Goal: Task Accomplishment & Management: Use online tool/utility

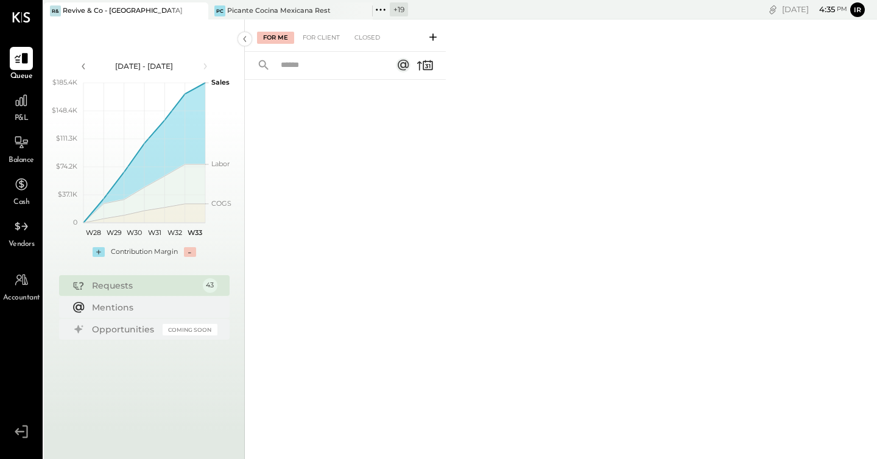
click at [385, 11] on icon at bounding box center [381, 10] width 16 height 16
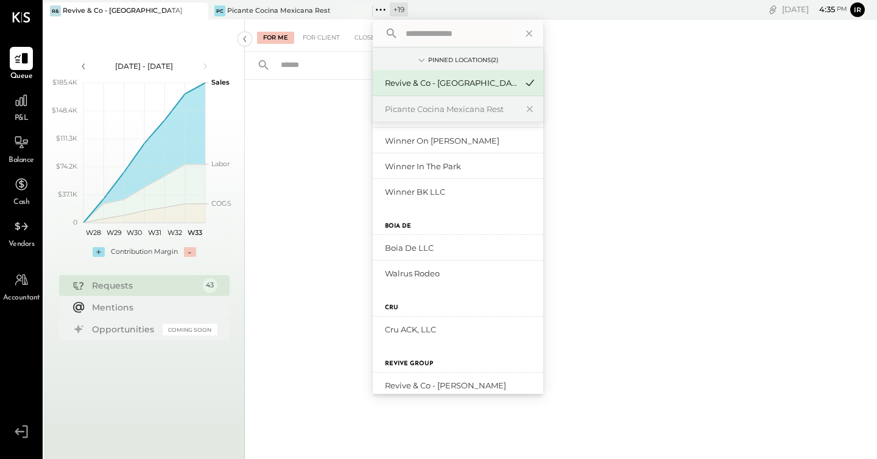
scroll to position [467, 0]
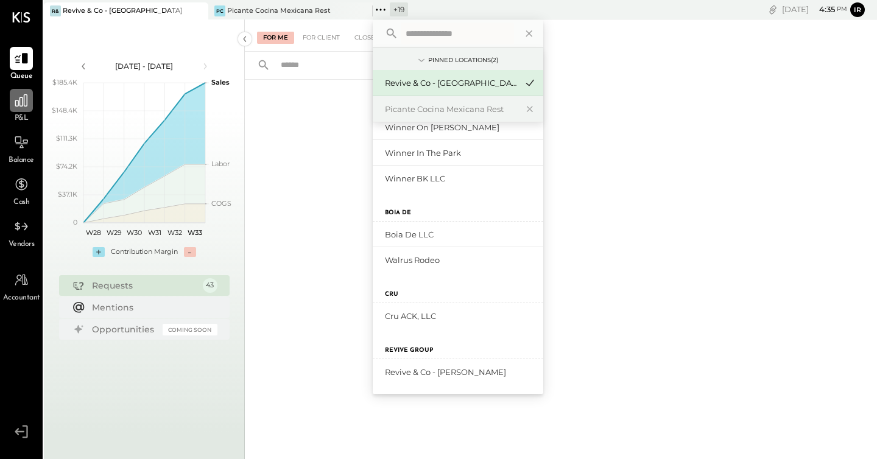
click at [19, 102] on icon at bounding box center [21, 101] width 16 height 16
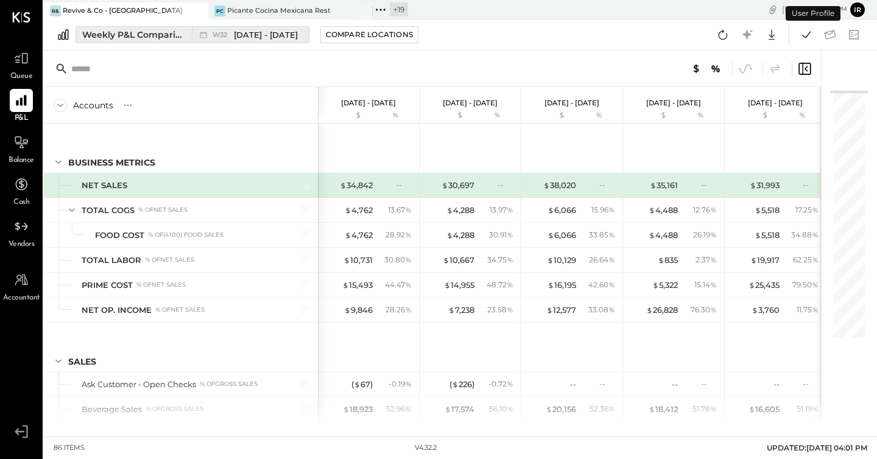
click at [150, 30] on div "Weekly P&L Comparison" at bounding box center [133, 35] width 102 height 12
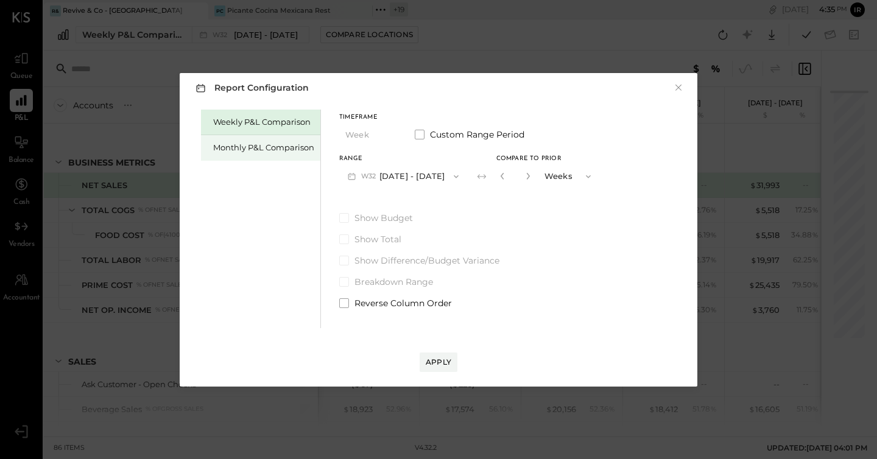
click at [244, 147] on div "Monthly P&L Comparison" at bounding box center [263, 148] width 101 height 12
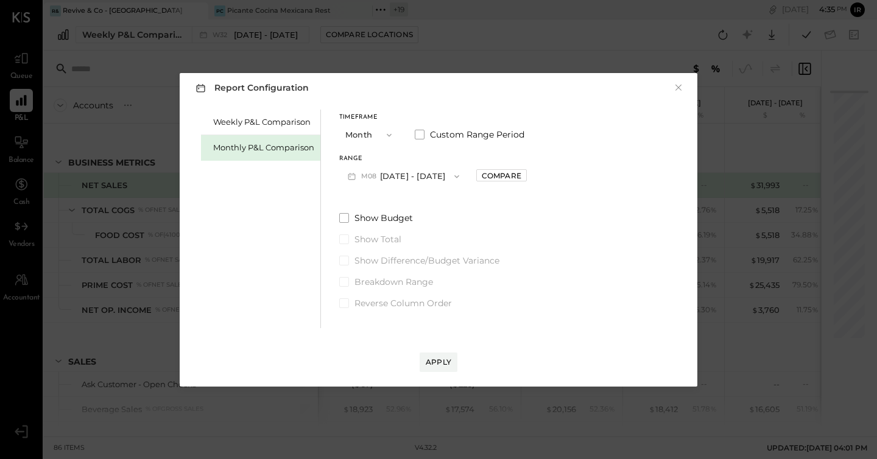
click at [433, 172] on button "M08 [DATE] - [DATE]" at bounding box center [403, 176] width 129 height 23
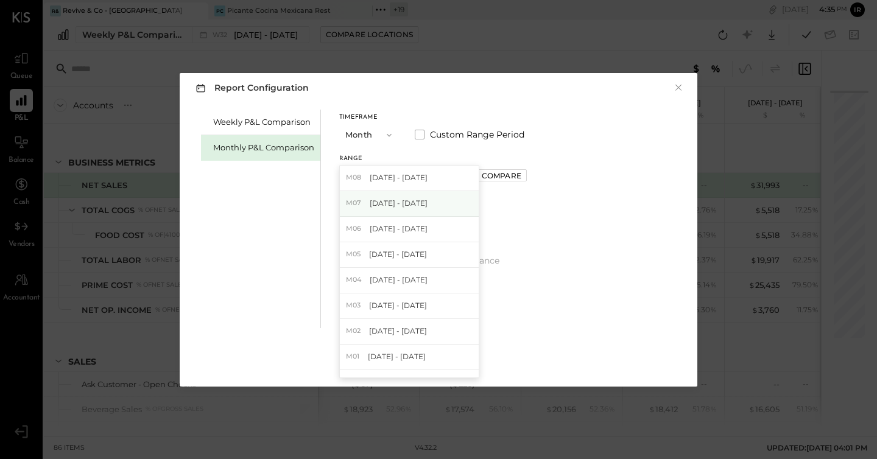
click at [413, 200] on span "[DATE] - [DATE]" at bounding box center [399, 203] width 58 height 10
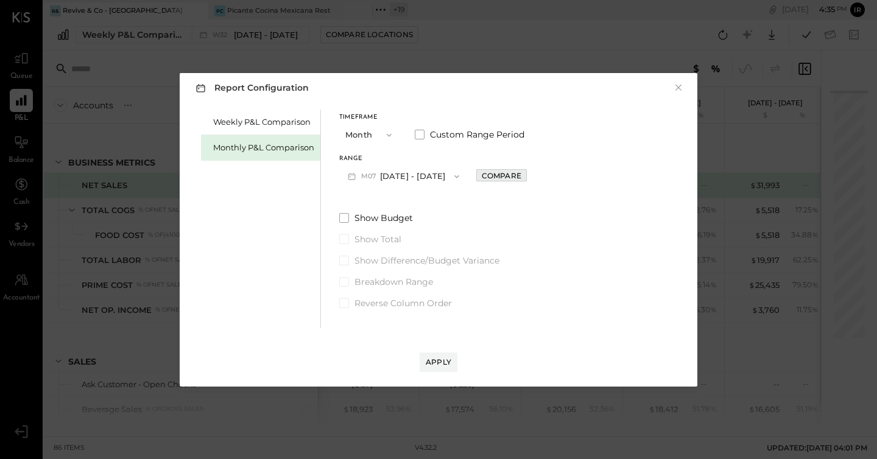
click at [495, 174] on div "Compare" at bounding box center [502, 176] width 40 height 10
click at [525, 175] on icon "button" at bounding box center [528, 175] width 7 height 7
type input "*"
click at [444, 353] on button "Apply" at bounding box center [439, 362] width 38 height 19
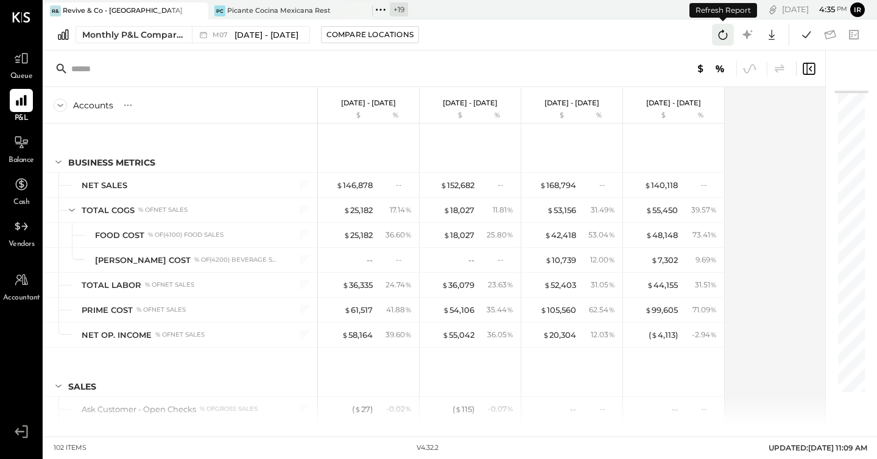
click at [719, 30] on icon at bounding box center [723, 35] width 16 height 16
click at [810, 40] on icon at bounding box center [807, 35] width 16 height 16
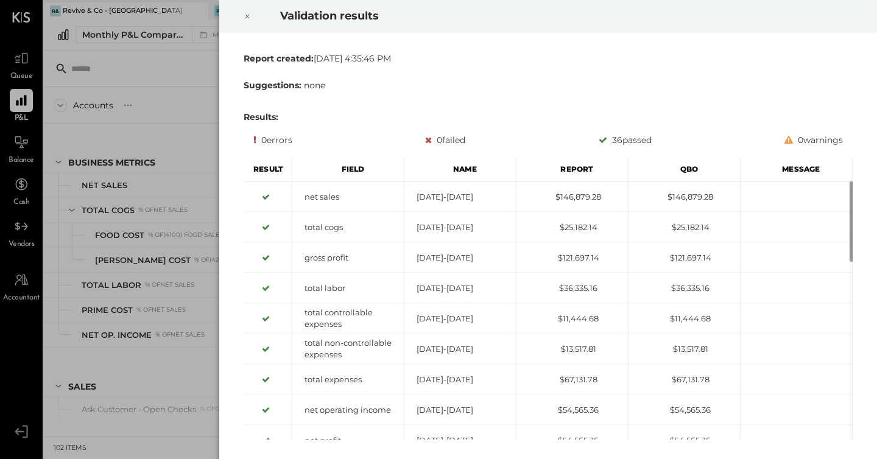
click at [247, 17] on icon at bounding box center [247, 16] width 7 height 15
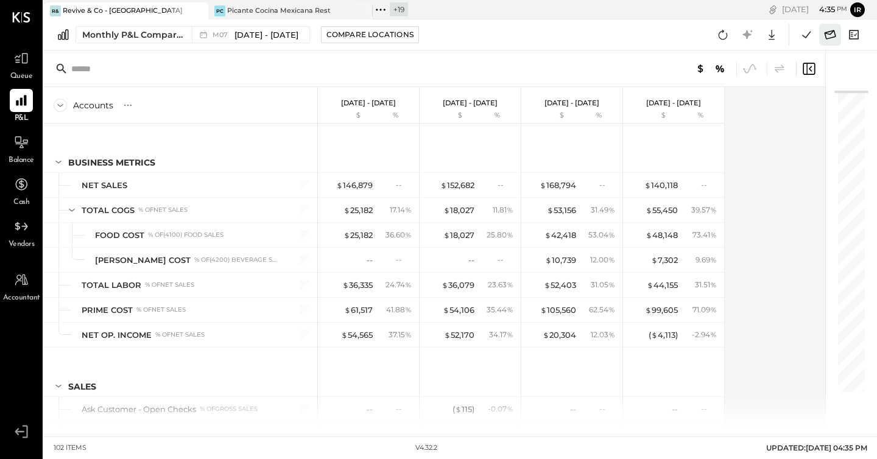
click at [832, 33] on icon at bounding box center [830, 35] width 16 height 16
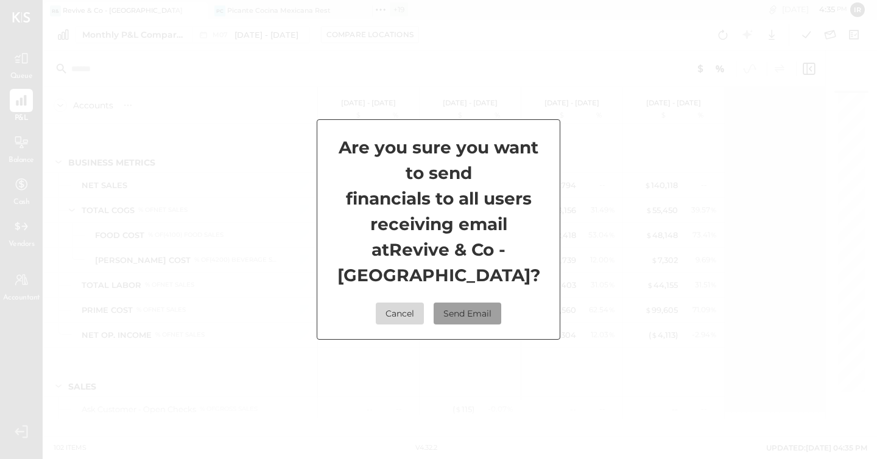
click at [473, 311] on button "Send Email" at bounding box center [468, 314] width 68 height 22
